Goal: Information Seeking & Learning: Learn about a topic

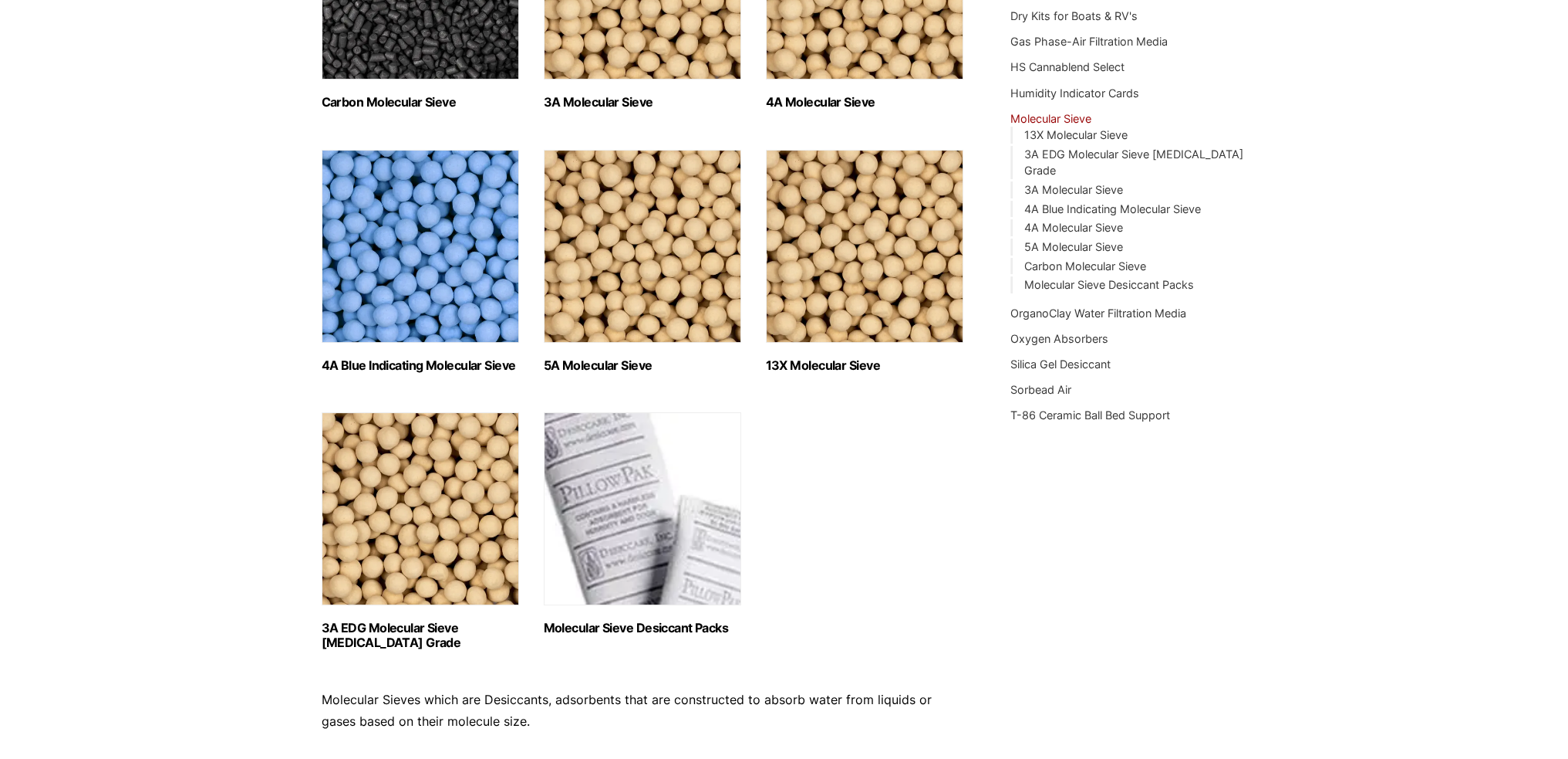
scroll to position [412, 0]
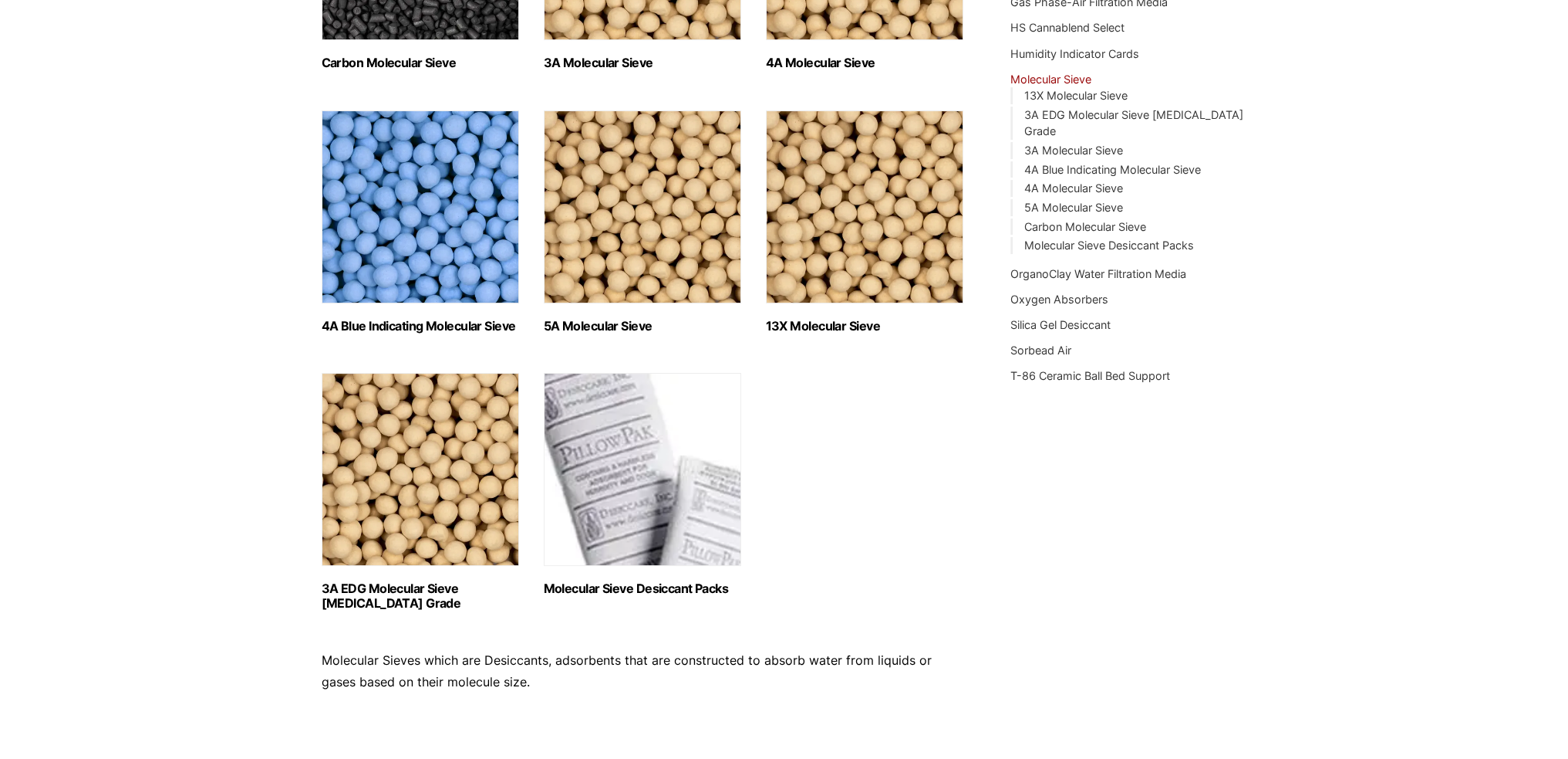
click at [325, 326] on h2 "4A Blue Indicating Molecular Sieve (2)" at bounding box center [421, 325] width 198 height 15
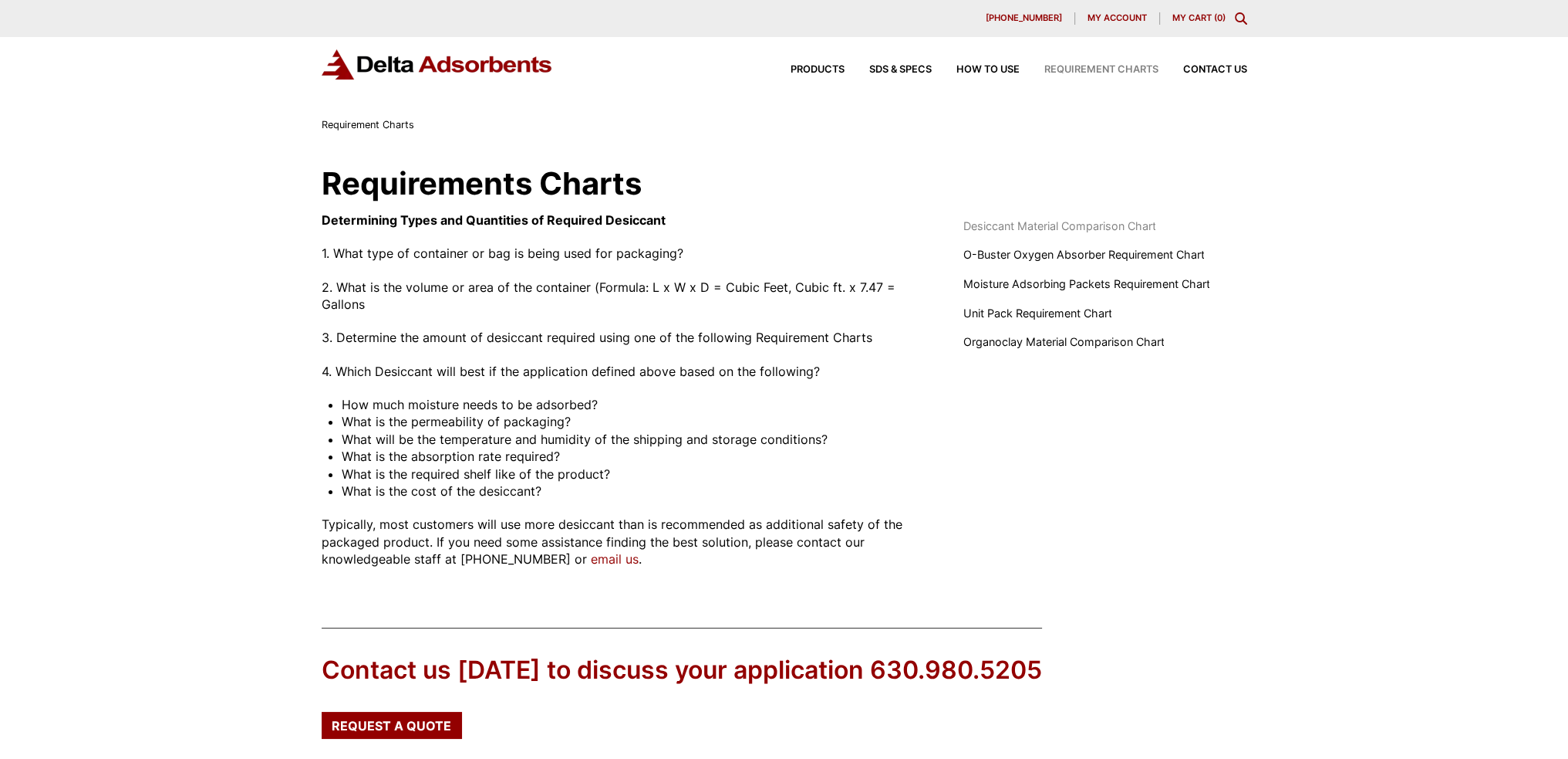
click at [1052, 222] on span "Desiccant Material Comparison Chart" at bounding box center [1059, 226] width 193 height 17
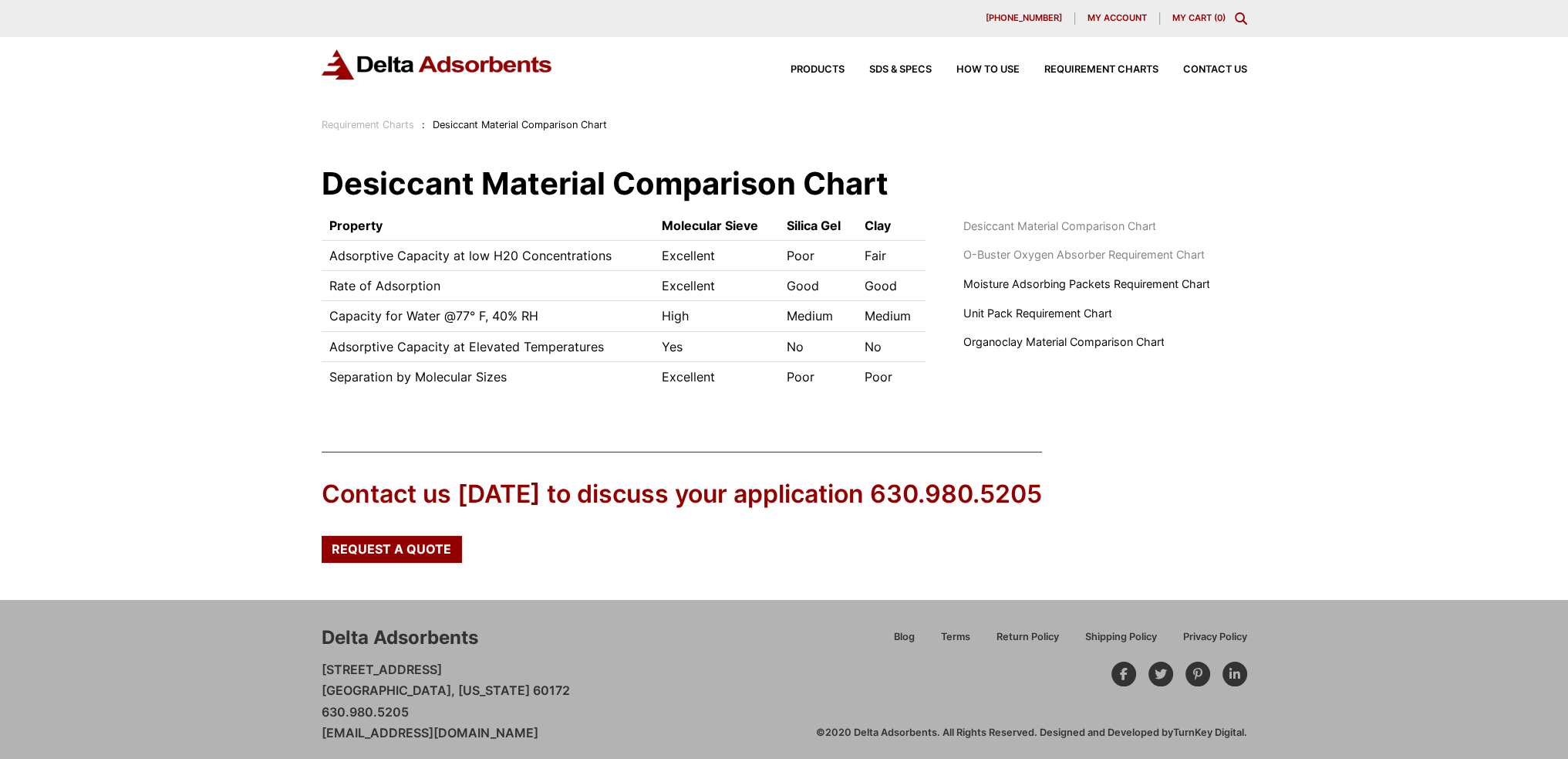
click at [1049, 250] on span "O-Buster Oxygen Absorber Requirement Chart" at bounding box center [1083, 255] width 242 height 17
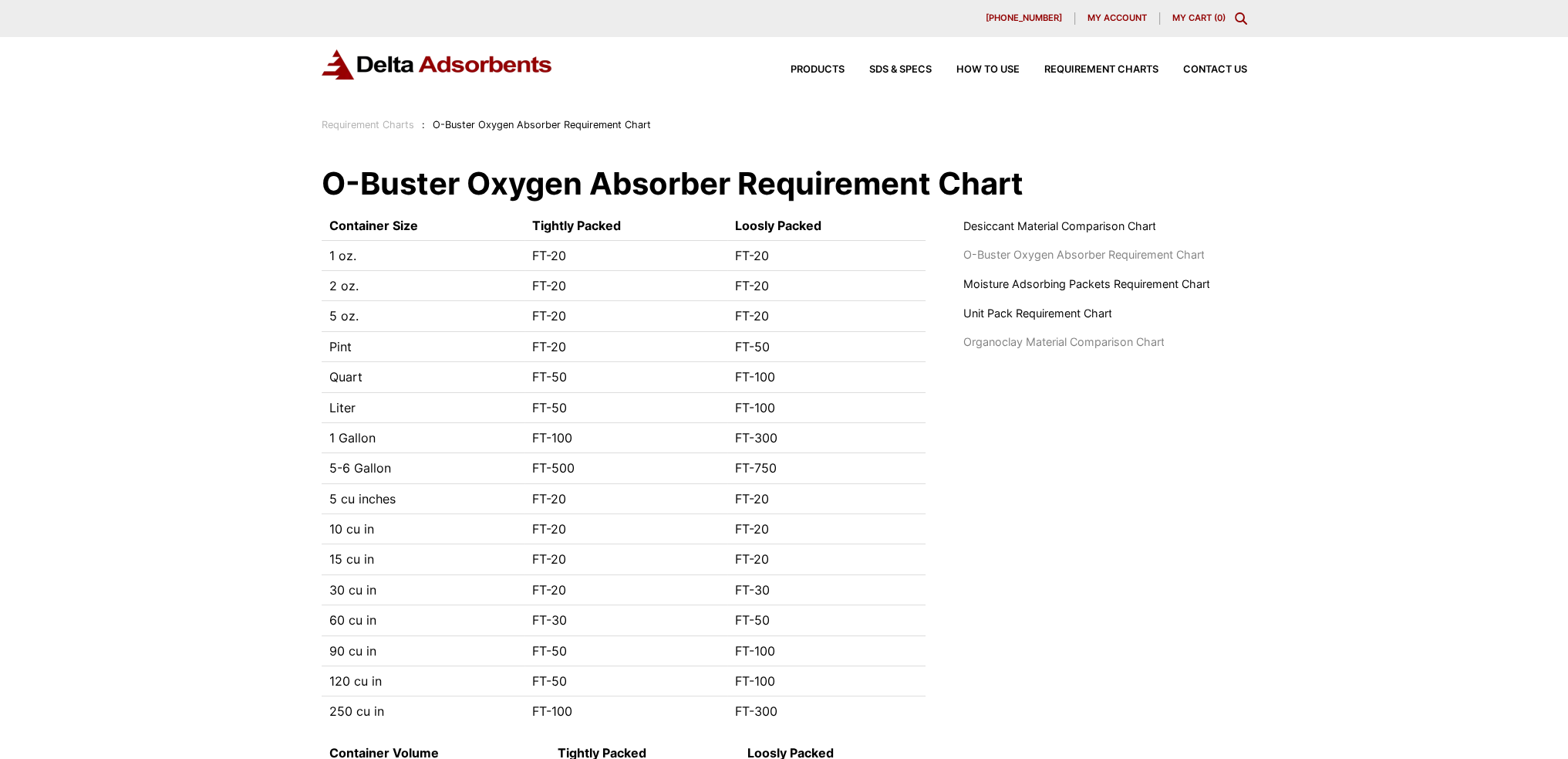
click at [1013, 339] on span "Organoclay Material Comparison Chart" at bounding box center [1063, 341] width 202 height 17
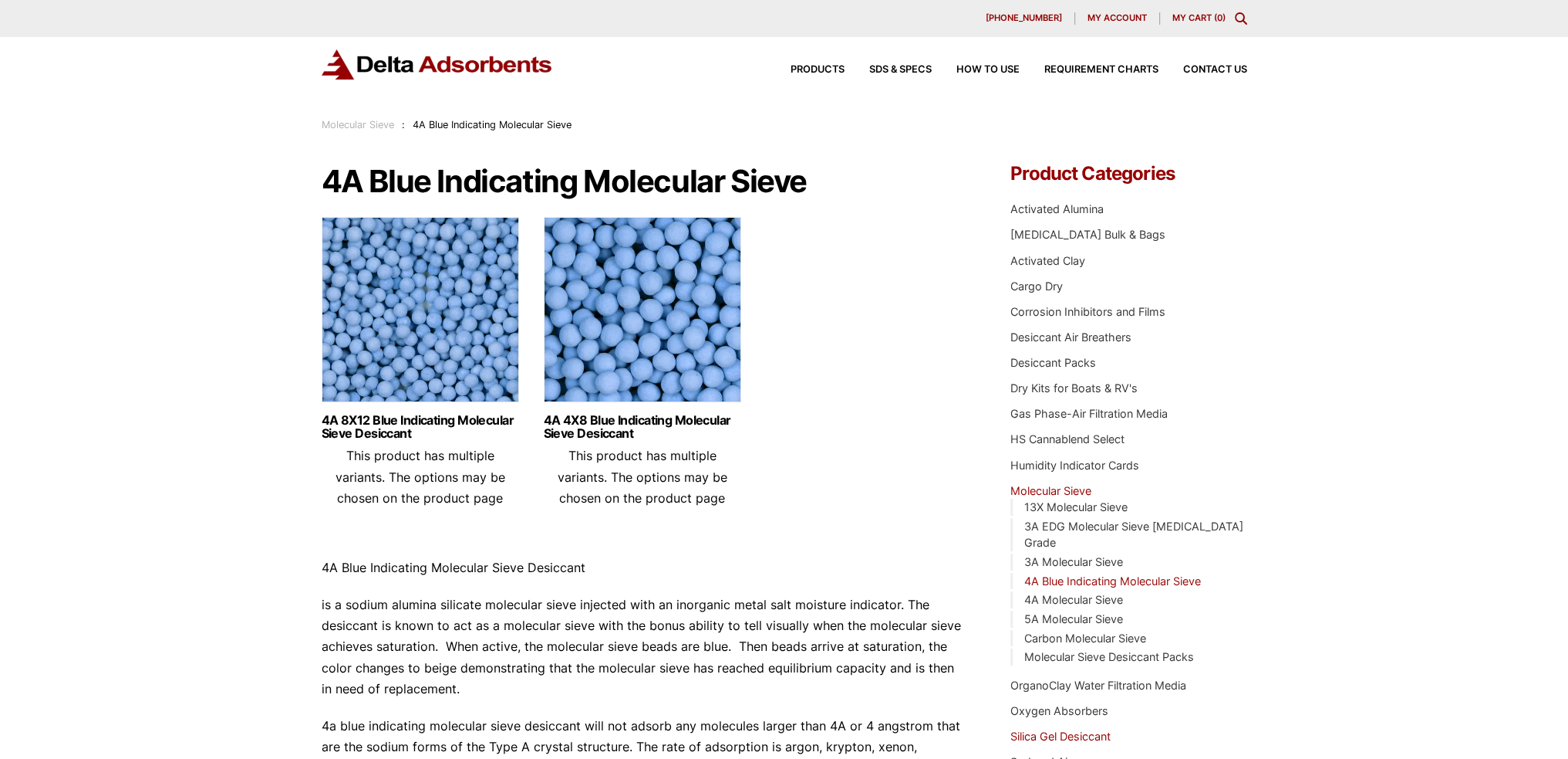
click at [1062, 729] on link "Silica Gel Desiccant" at bounding box center [1060, 735] width 100 height 13
